Goal: Check status: Check status

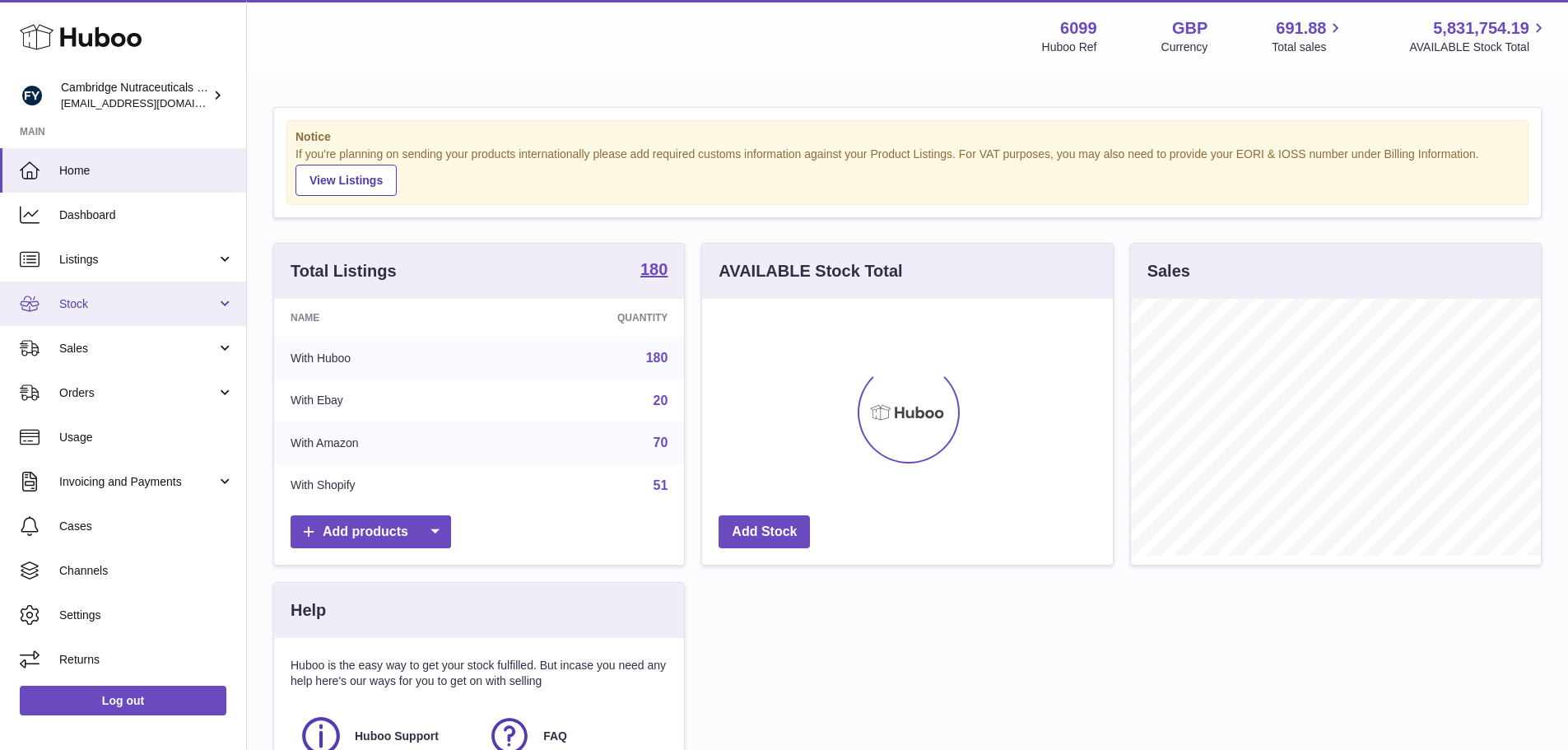
scroll to position [257, 411]
drag, startPoint x: 161, startPoint y: 303, endPoint x: 164, endPoint y: 314, distance: 11.4
click at [161, 303] on span "Stock" at bounding box center [138, 304] width 157 height 15
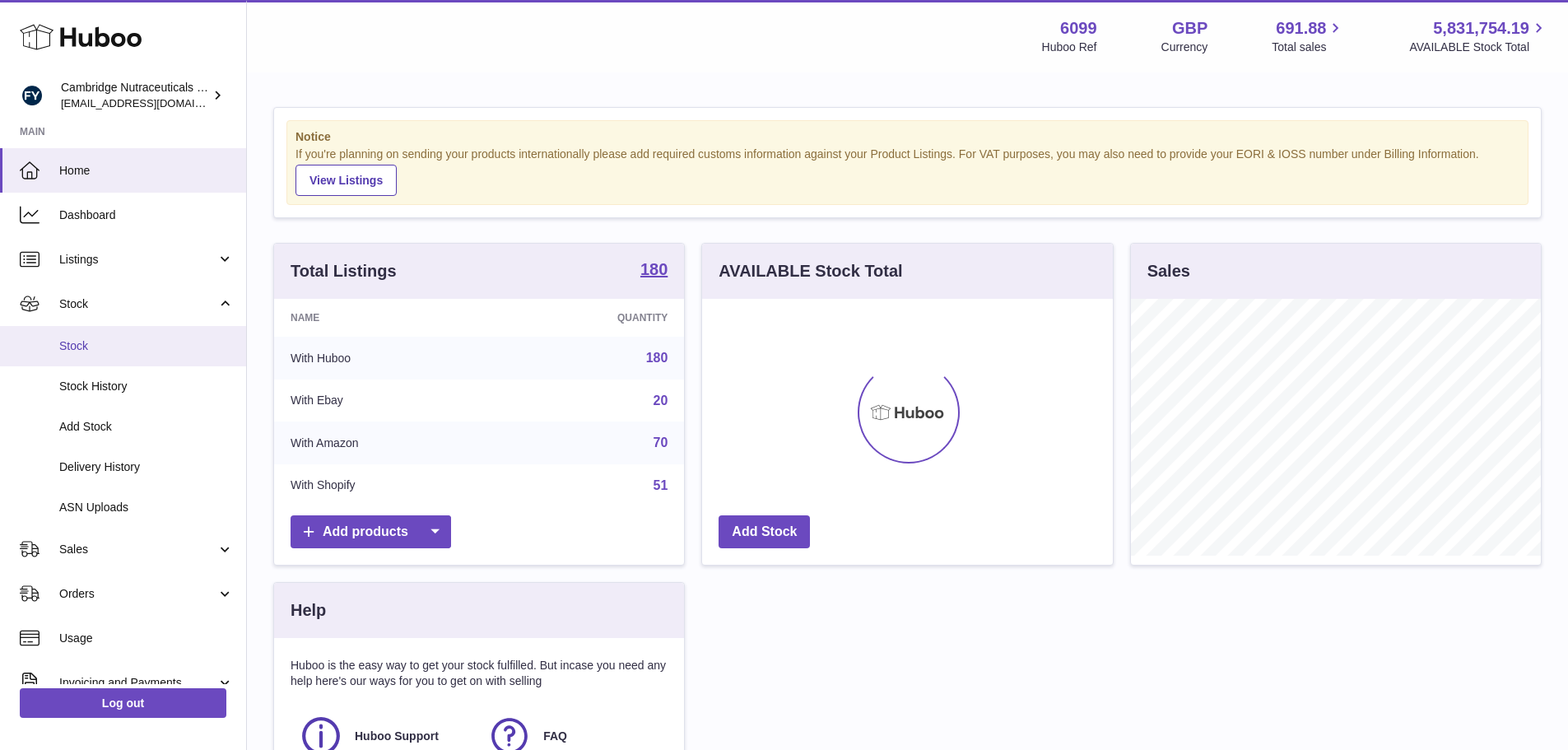
click at [171, 357] on link "Stock" at bounding box center [123, 346] width 246 height 41
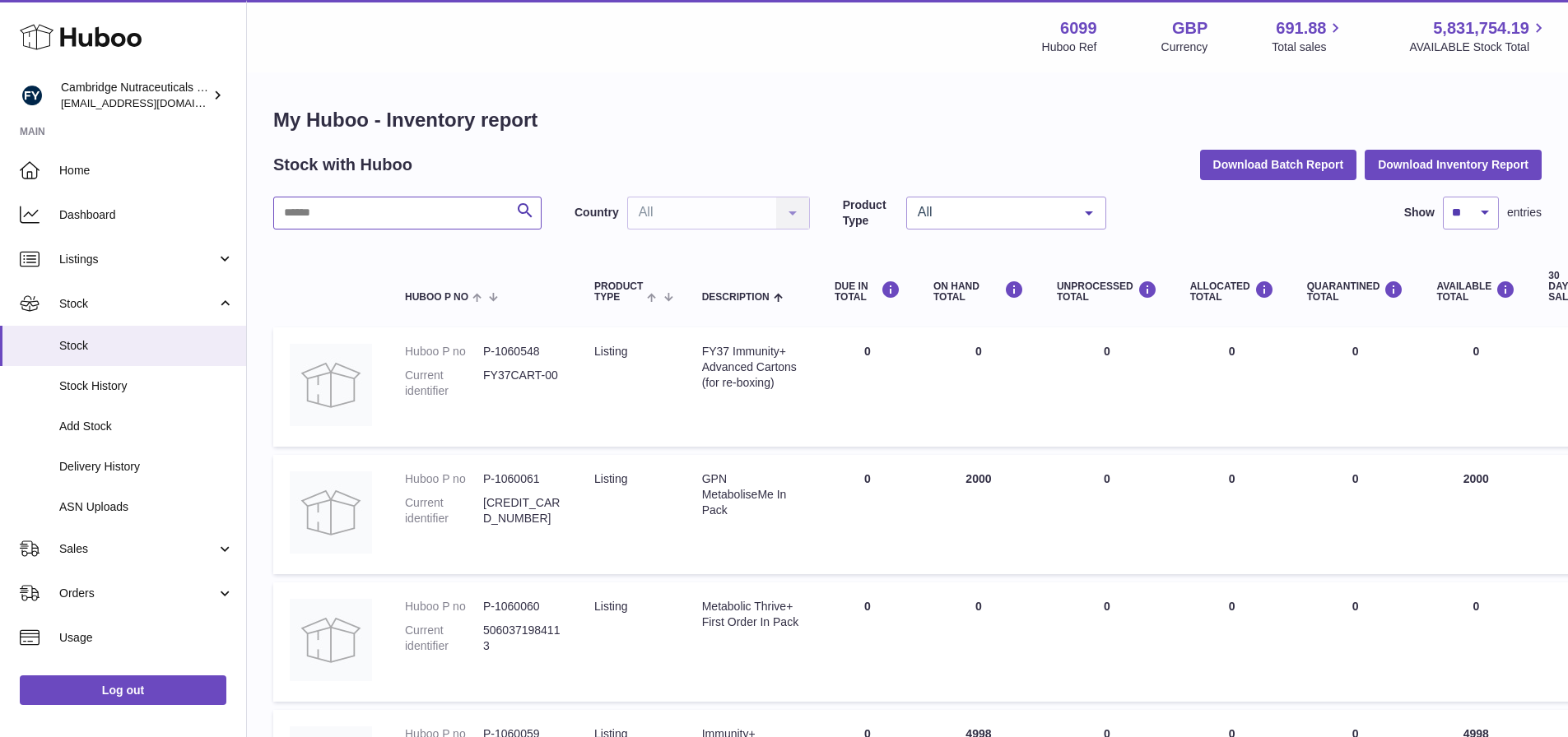
click at [386, 213] on input "text" at bounding box center [407, 213] width 269 height 33
type input "******"
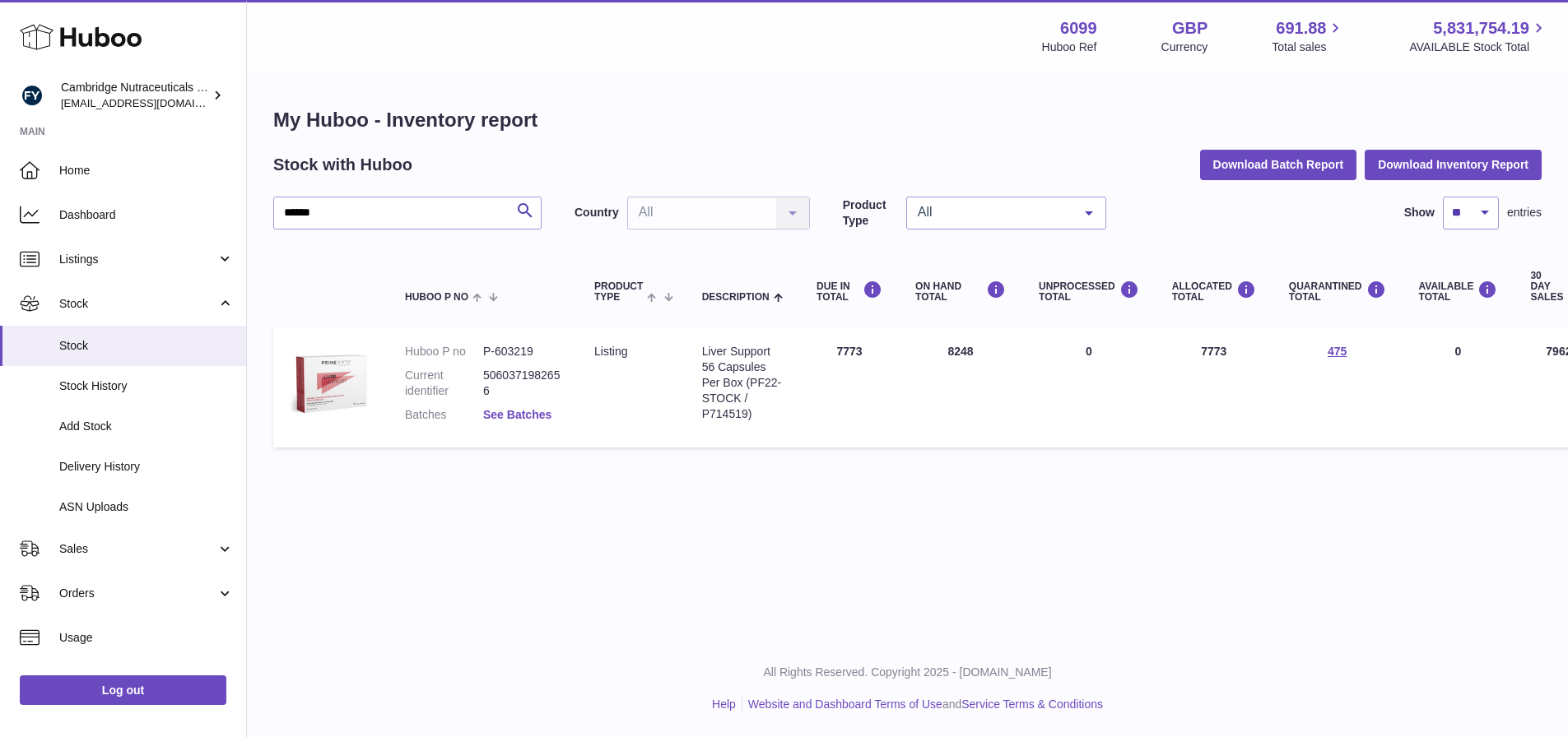
click at [540, 418] on link "See Batches" at bounding box center [517, 414] width 68 height 14
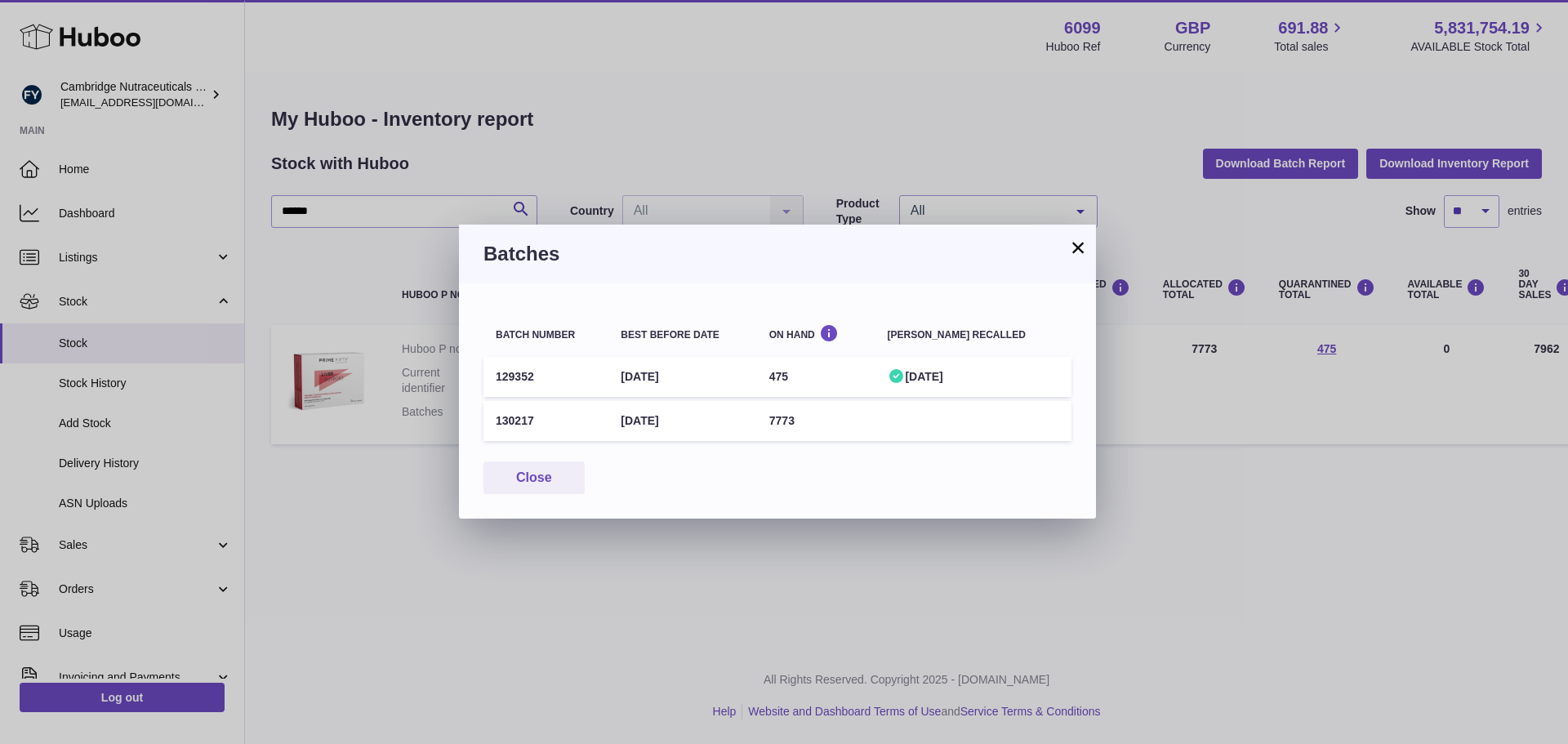
click at [1076, 245] on button "×" at bounding box center [1078, 248] width 20 height 20
